Goal: Information Seeking & Learning: Learn about a topic

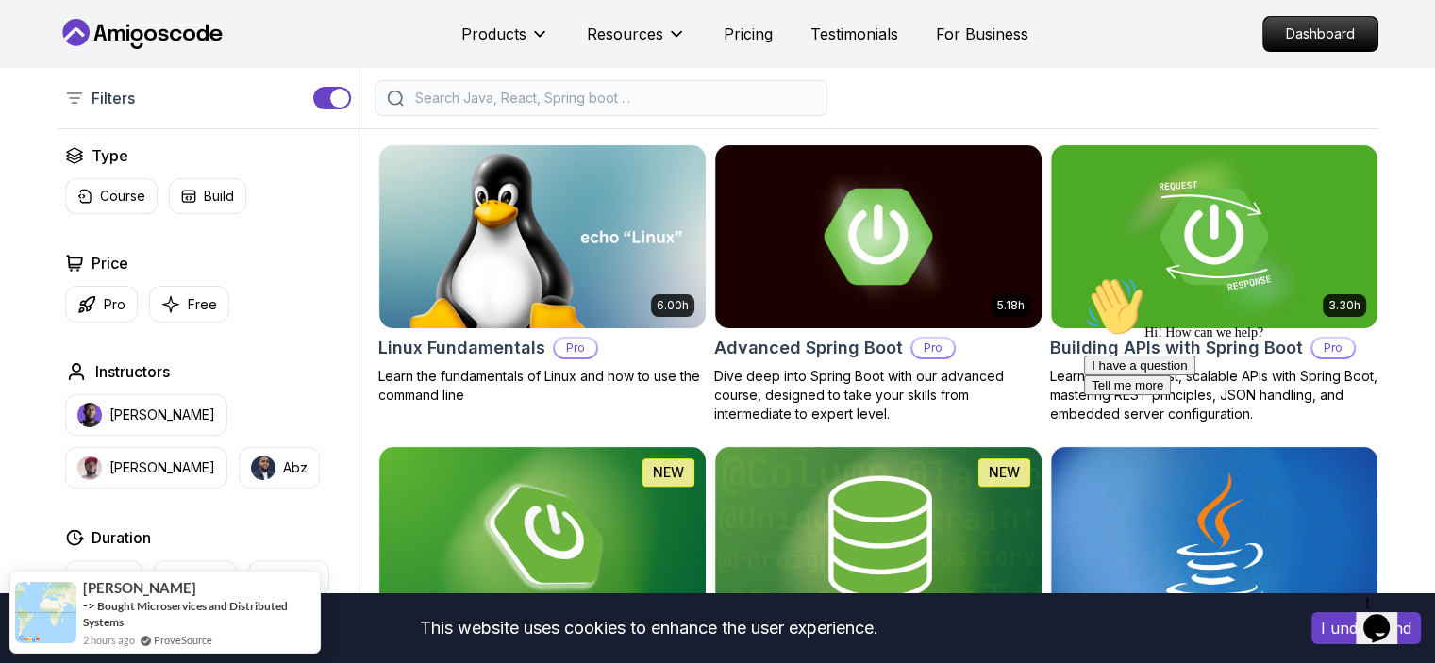
click at [1297, 52] on nav "Products Resources Pricing Testimonials For Business Dashboard" at bounding box center [718, 34] width 1321 height 68
click at [1294, 40] on p "Dashboard" at bounding box center [1321, 34] width 109 height 32
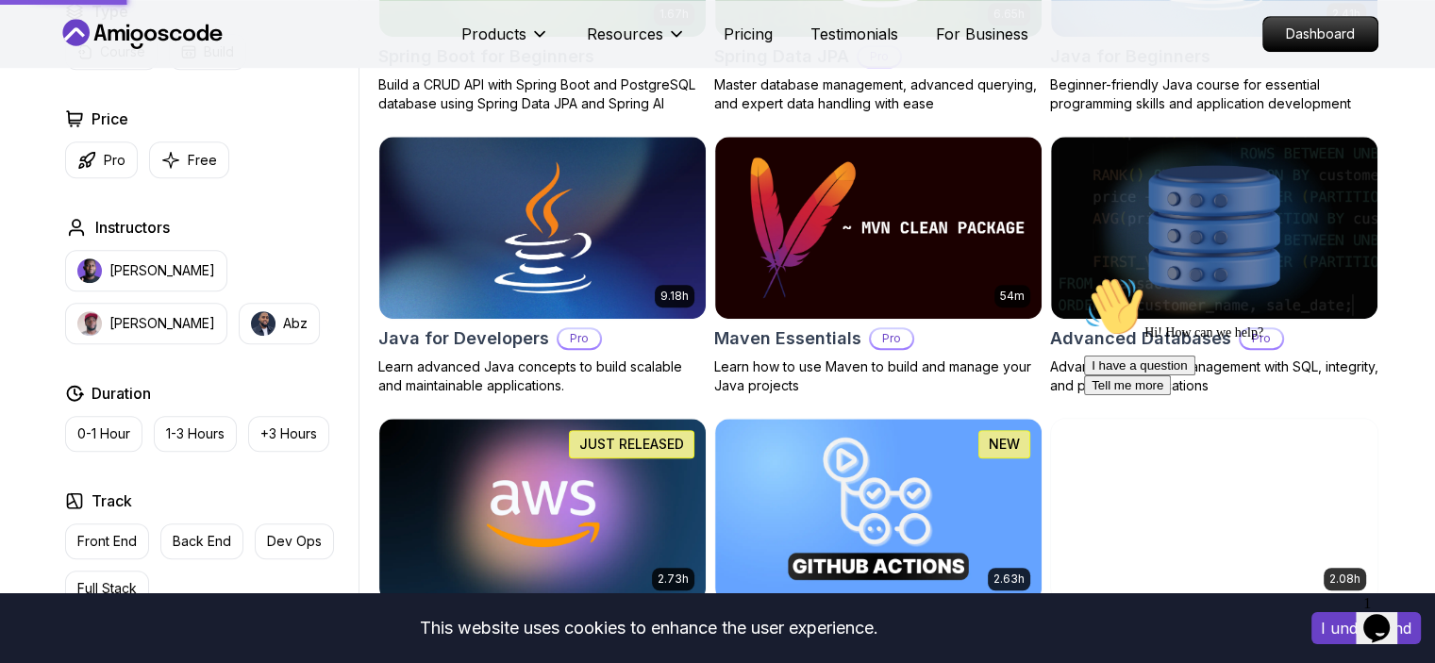
scroll to position [1043, 0]
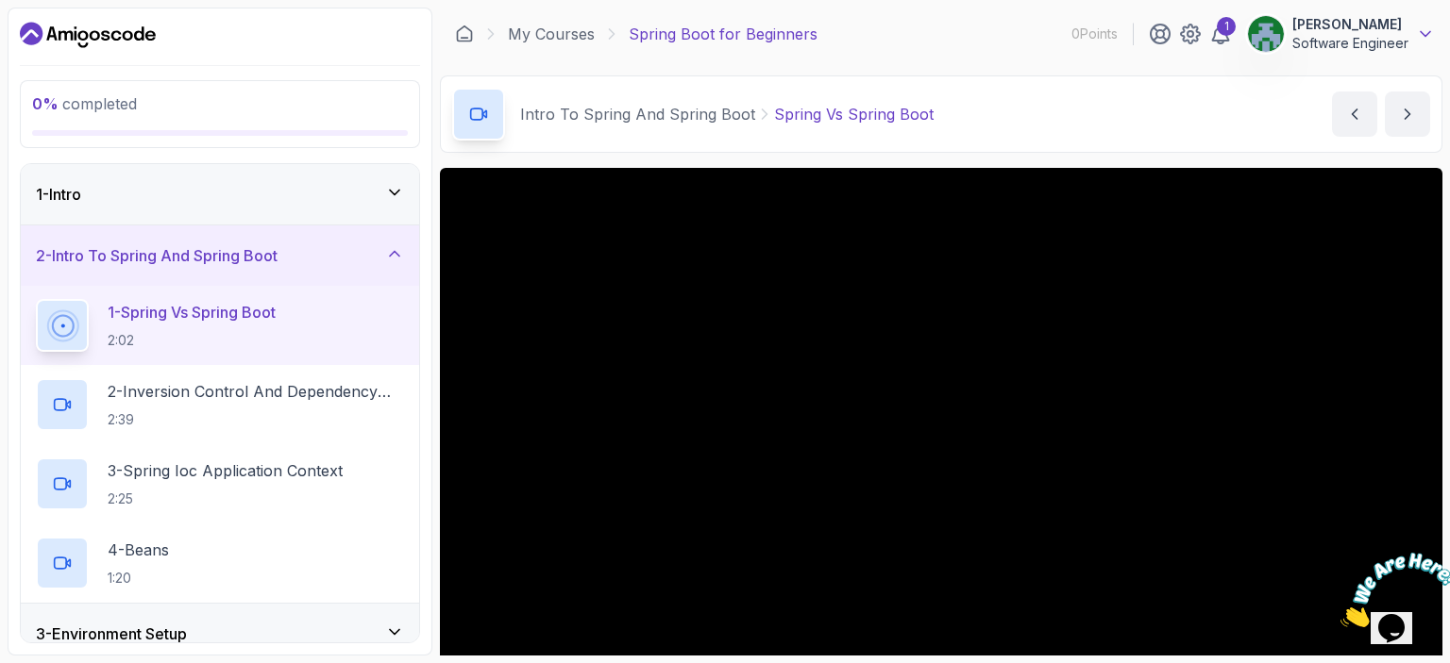
click at [1421, 32] on icon at bounding box center [1424, 34] width 9 height 5
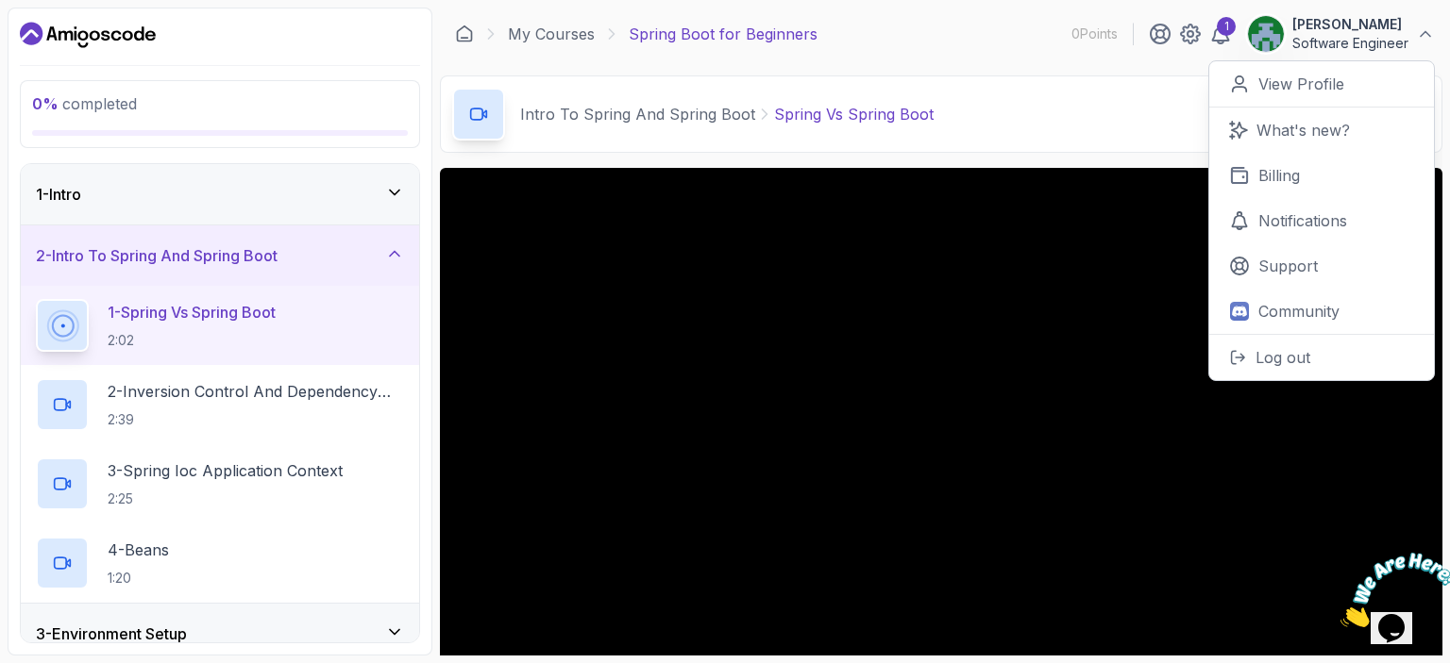
click at [1091, 84] on div "Intro To Spring And Spring Boot Spring Vs Spring Boot Spring Vs Spring Boot by …" at bounding box center [941, 114] width 1002 height 77
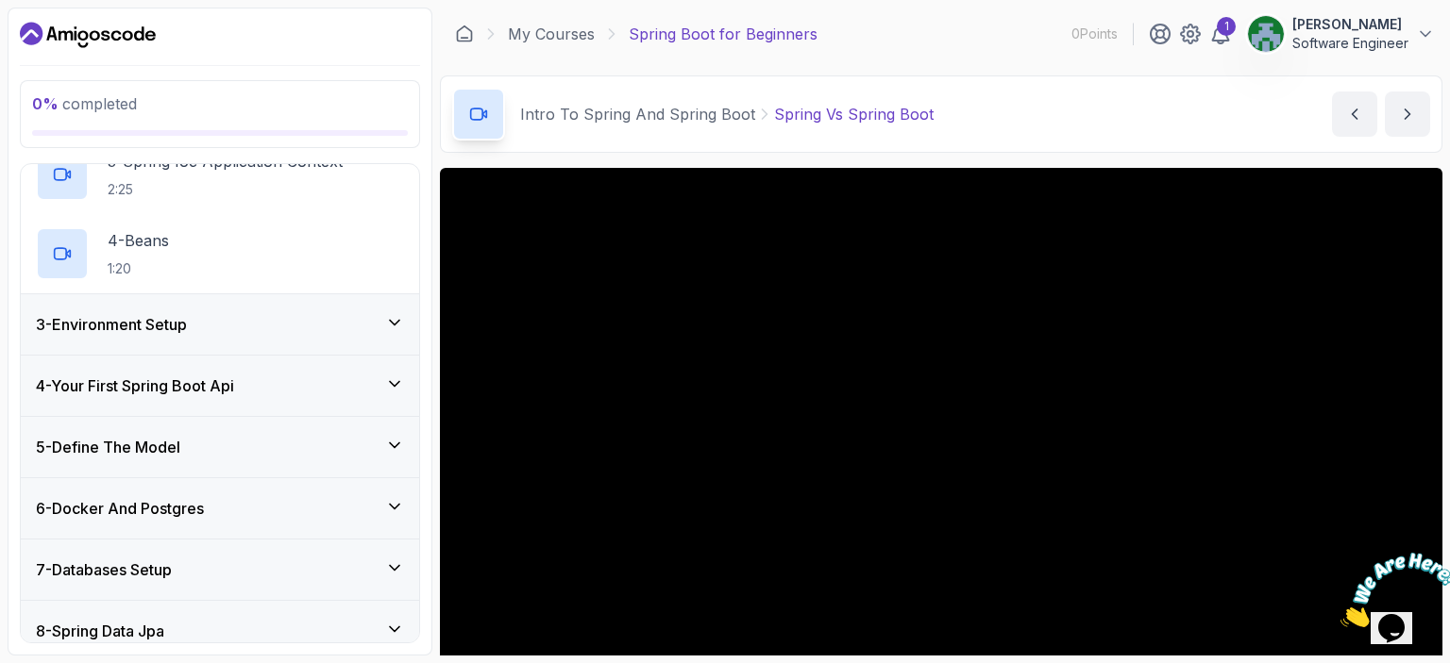
scroll to position [310, 0]
click at [277, 320] on div "3 - Environment Setup" at bounding box center [220, 324] width 368 height 23
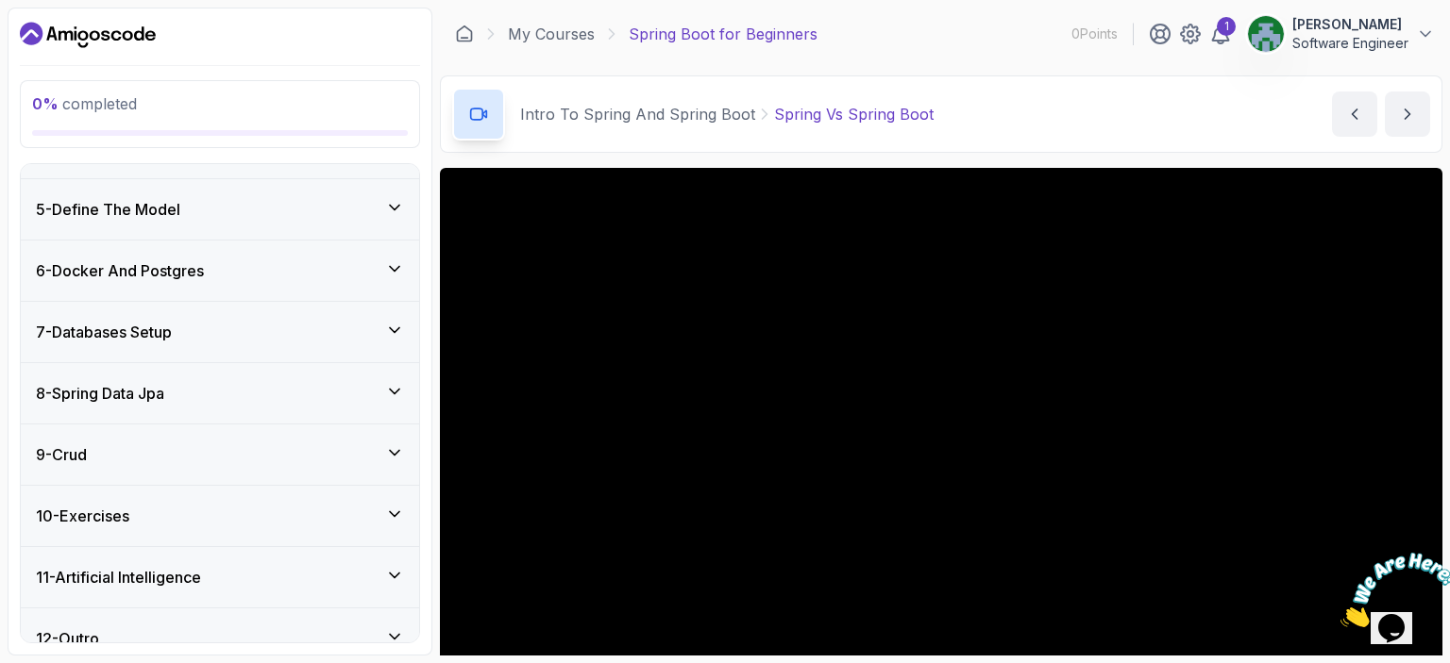
scroll to position [491, 0]
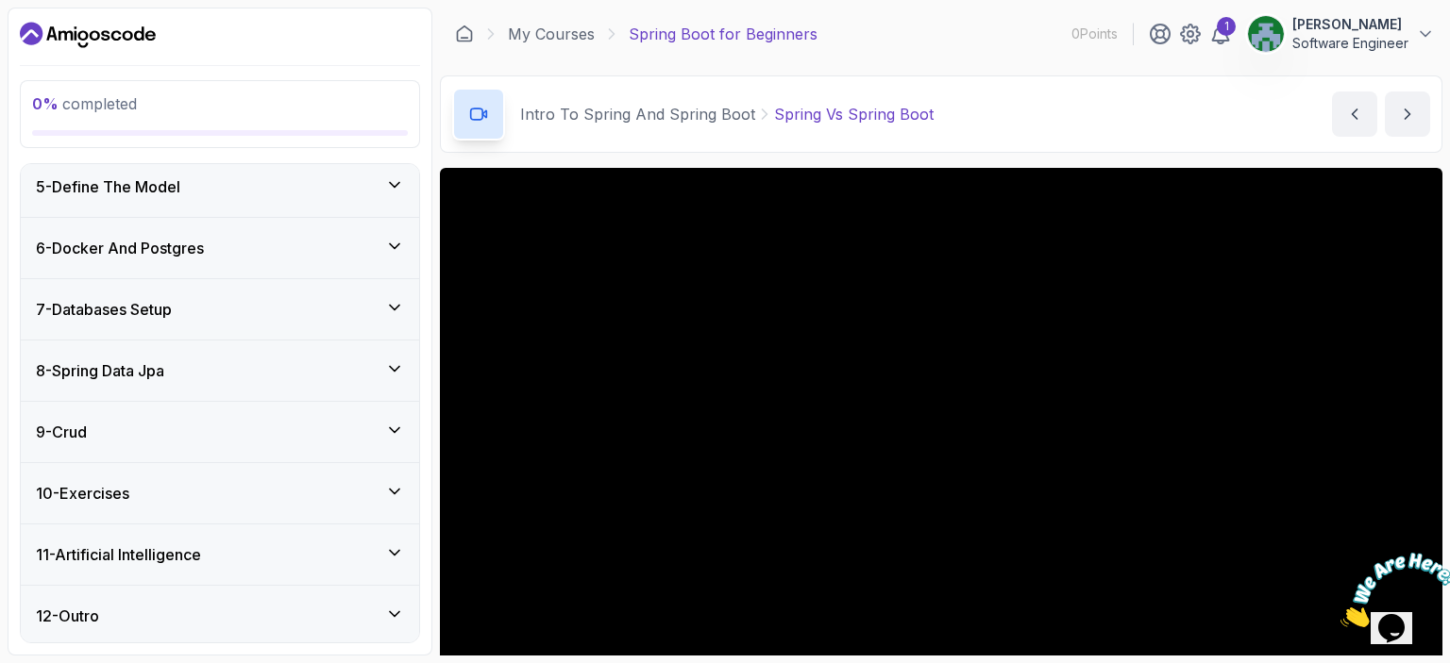
click at [385, 371] on div "8 - Spring Data Jpa" at bounding box center [220, 371] width 368 height 23
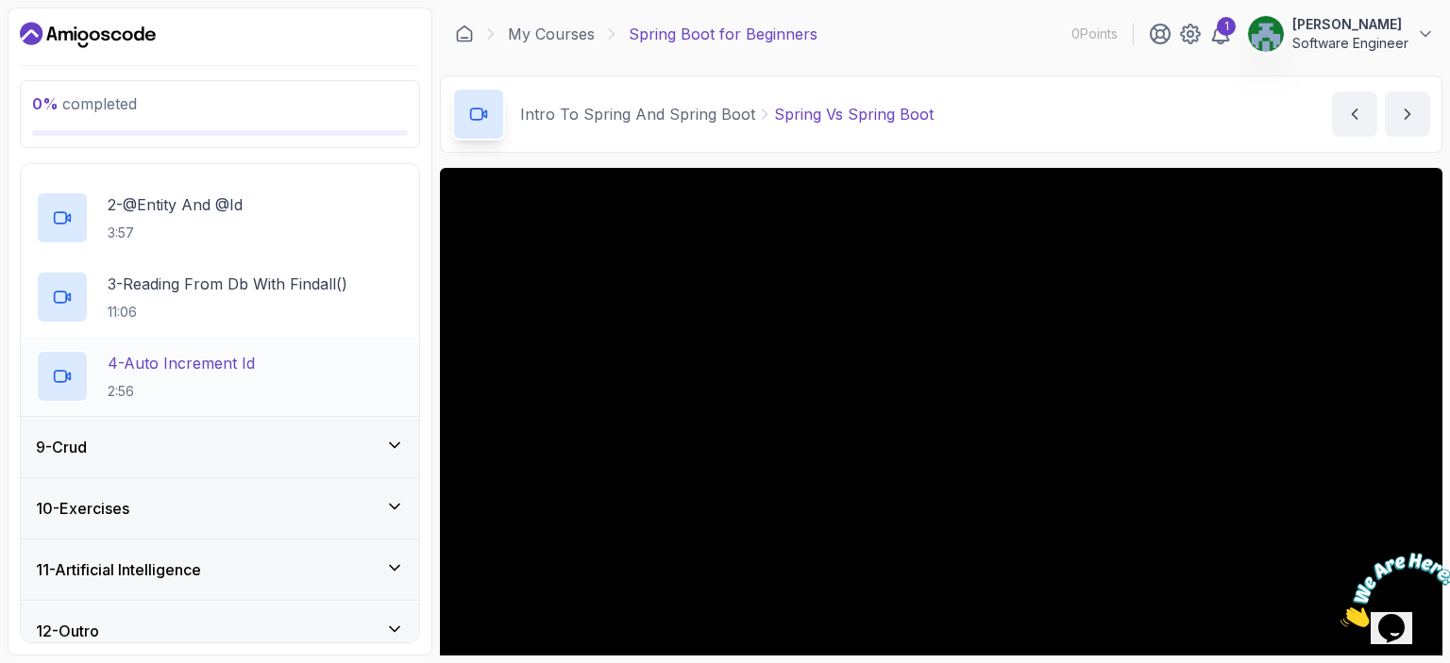
scroll to position [555, 0]
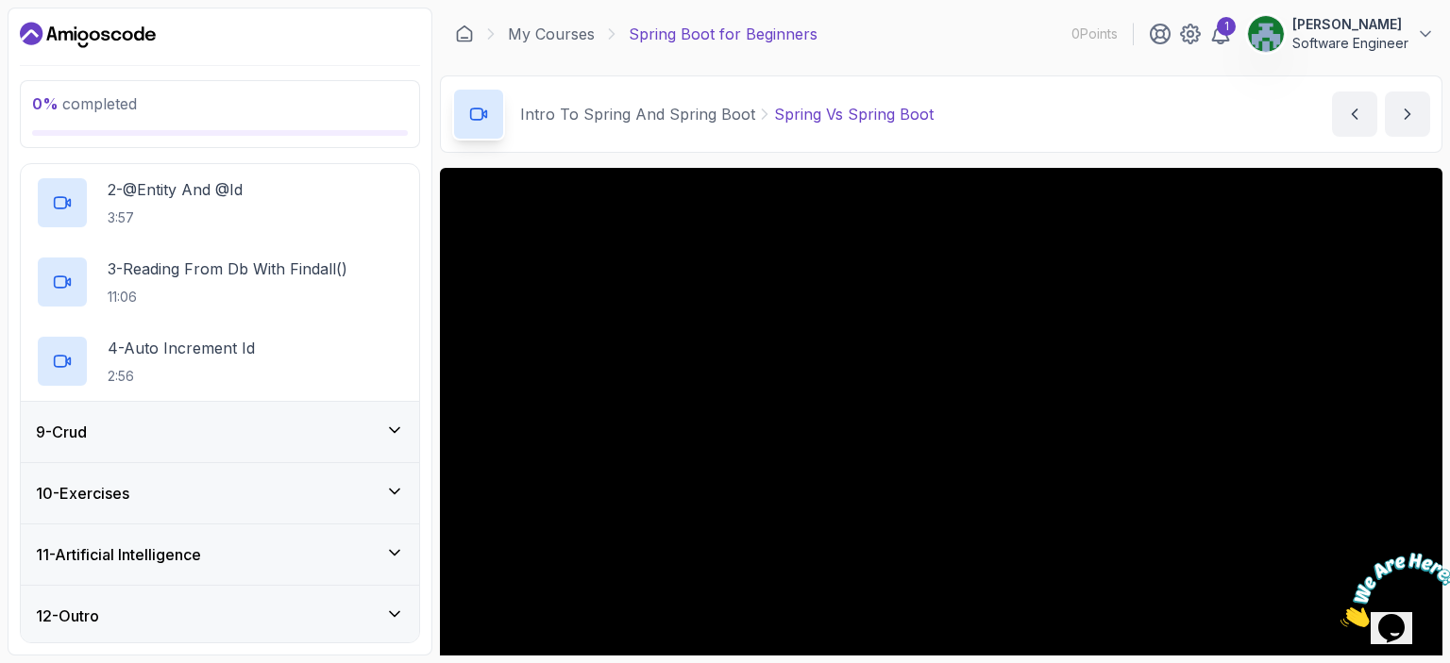
click at [313, 446] on div "9 - Crud" at bounding box center [220, 432] width 398 height 60
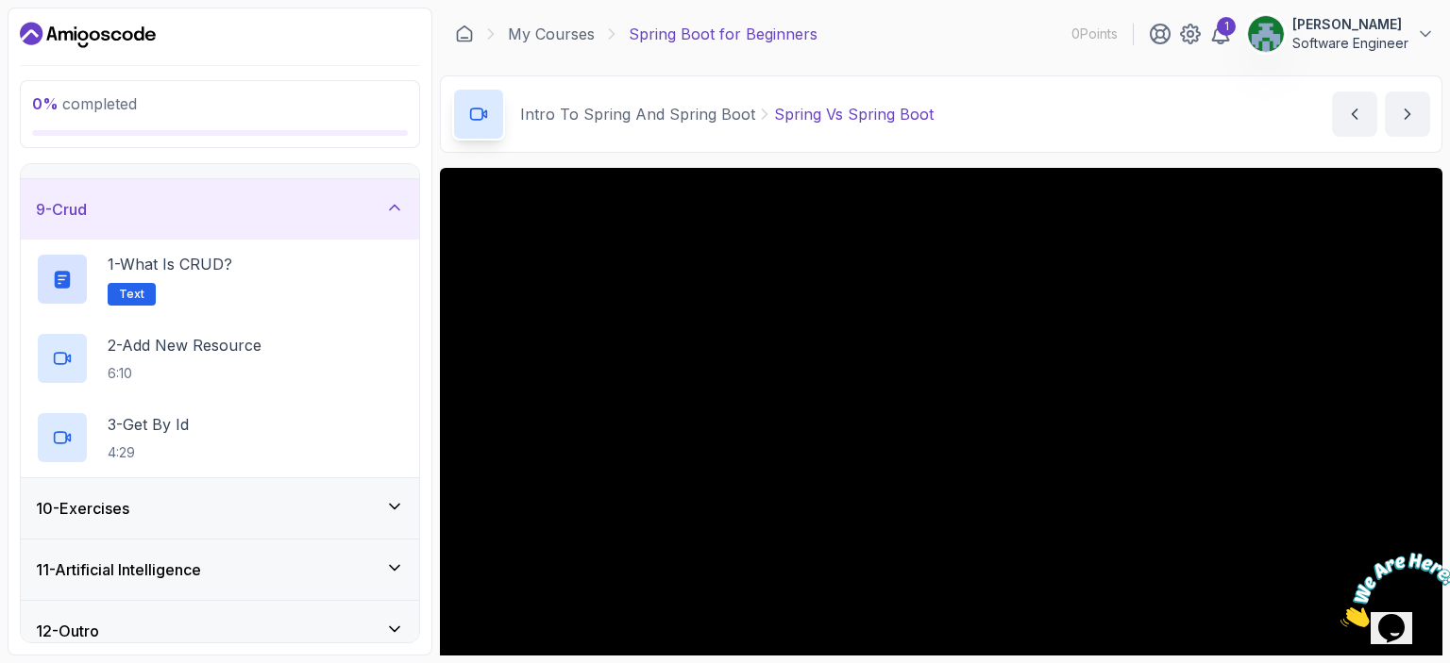
scroll to position [491, 0]
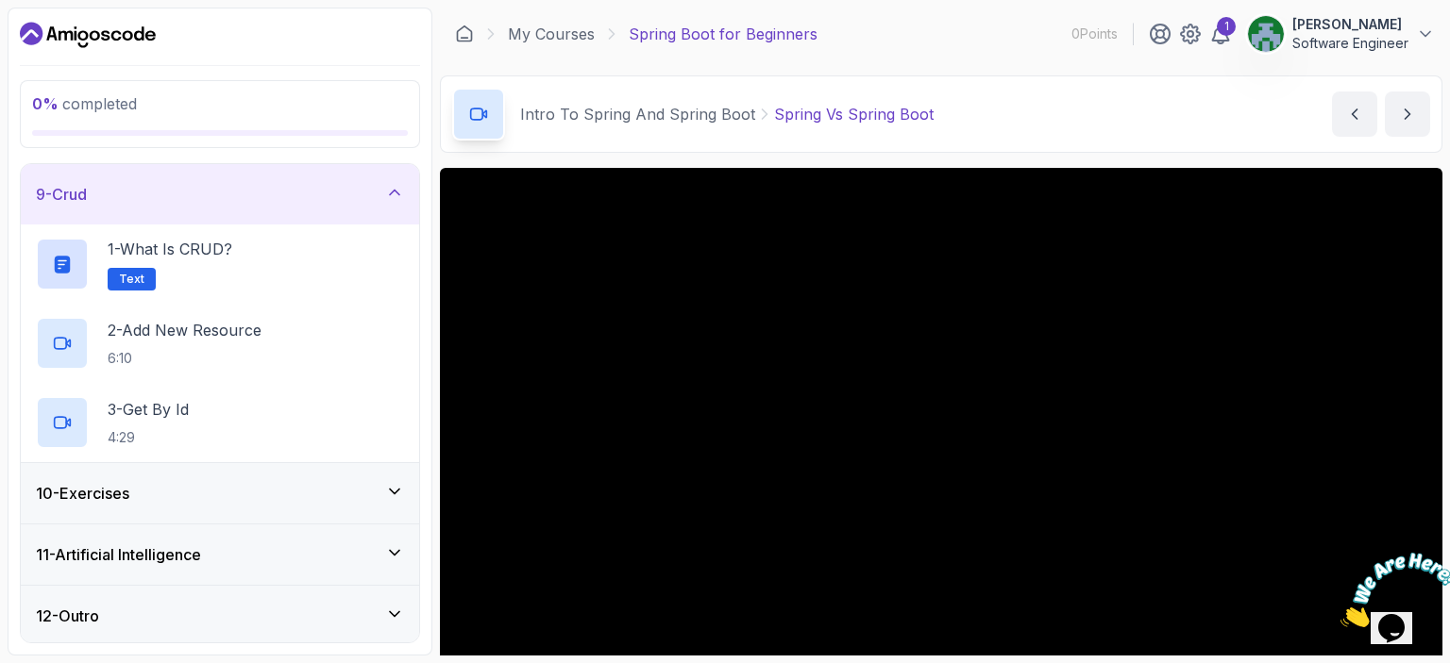
click at [331, 569] on div "11 - Artificial Intelligence" at bounding box center [220, 555] width 398 height 60
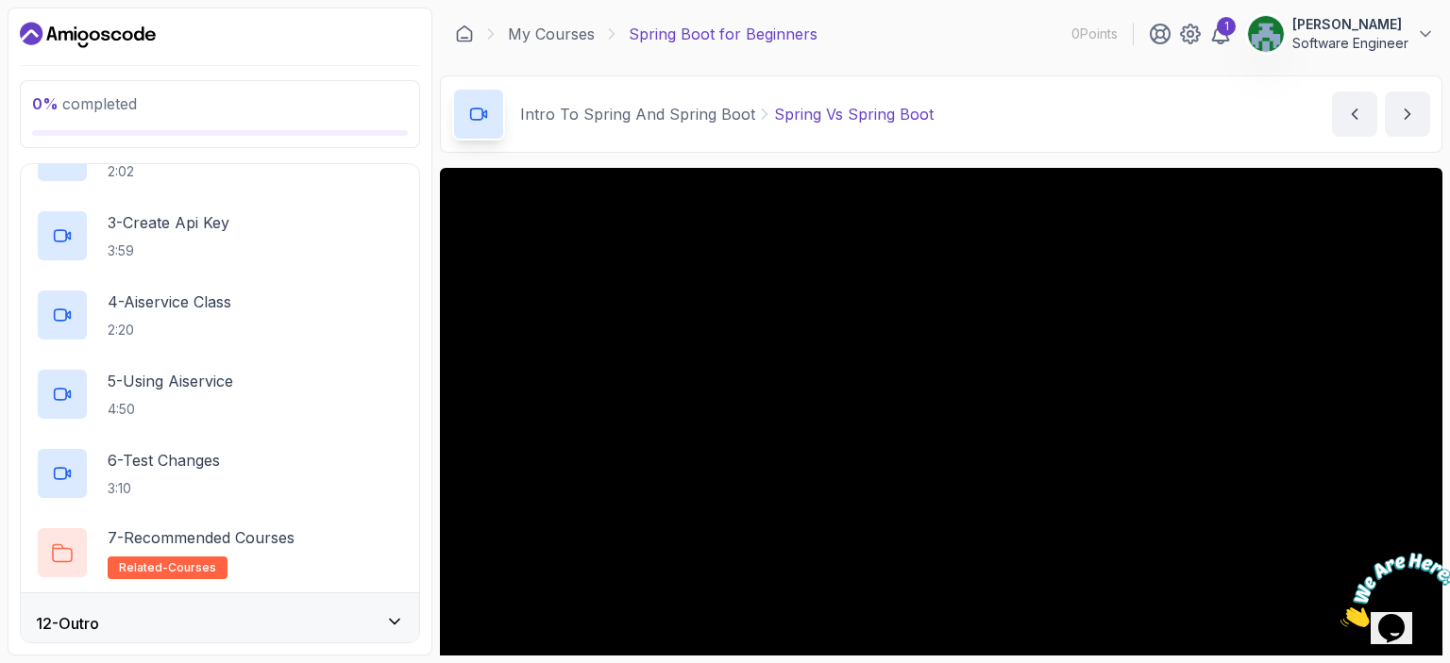
scroll to position [808, 0]
